Goal: Information Seeking & Learning: Learn about a topic

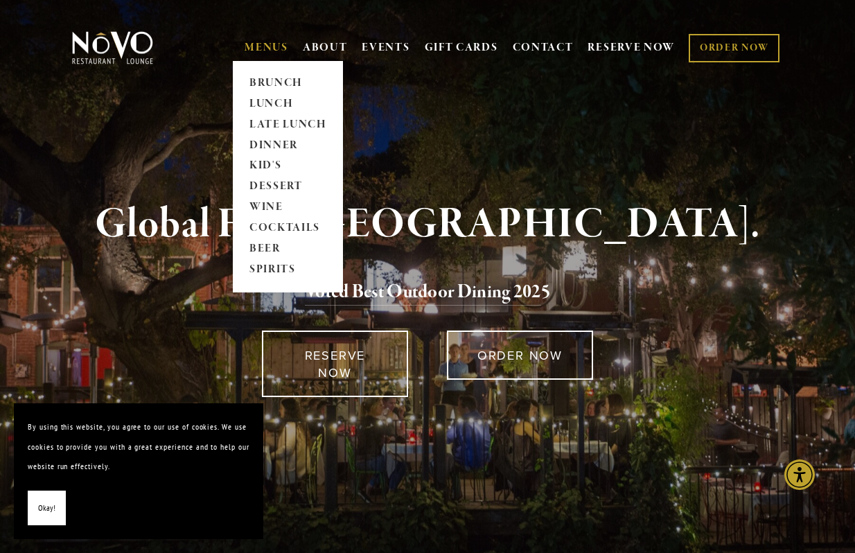
click at [245, 47] on link "MENUS" at bounding box center [267, 48] width 44 height 14
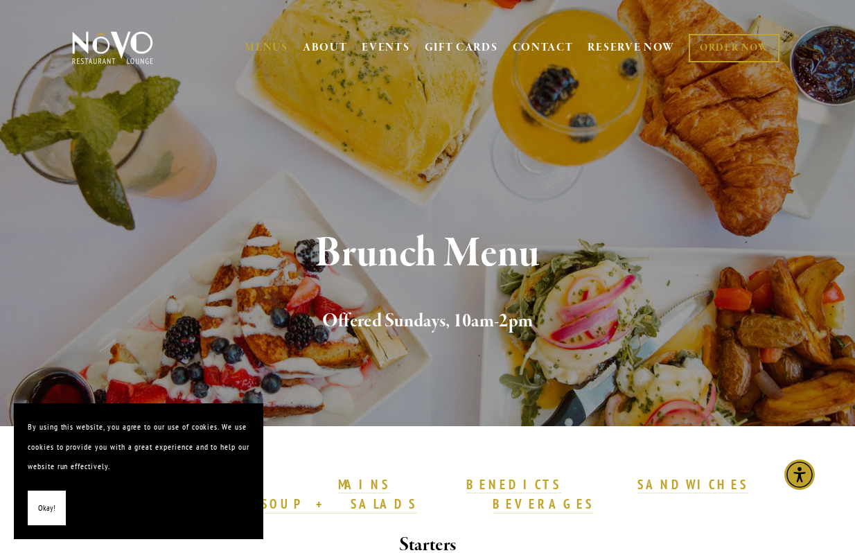
click at [485, 224] on div "Brunch Menu Offered Sundays, 10am-2pm" at bounding box center [427, 283] width 855 height 285
click at [523, 287] on div "Brunch Menu Offered Sundays, 10am-2pm" at bounding box center [427, 283] width 673 height 105
click at [48, 506] on span "Okay!" at bounding box center [46, 508] width 17 height 20
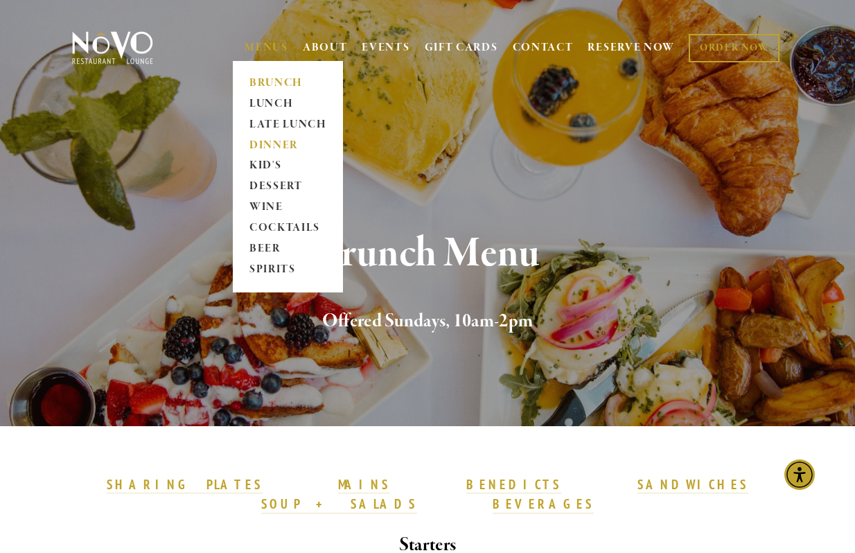
click at [261, 142] on link "DINNER" at bounding box center [288, 145] width 87 height 21
